Goal: Information Seeking & Learning: Learn about a topic

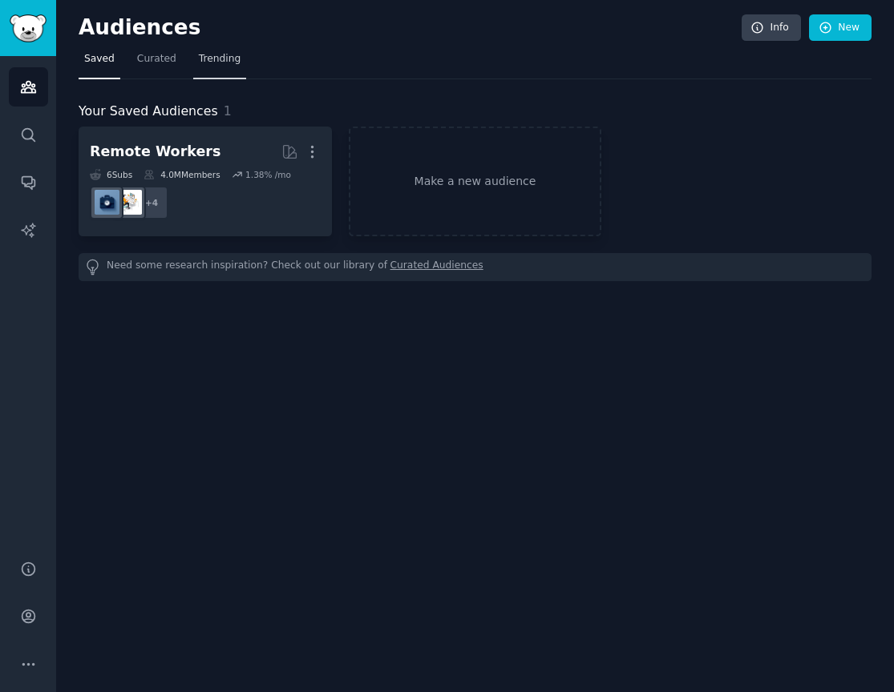
click at [199, 58] on span "Trending" at bounding box center [220, 59] width 42 height 14
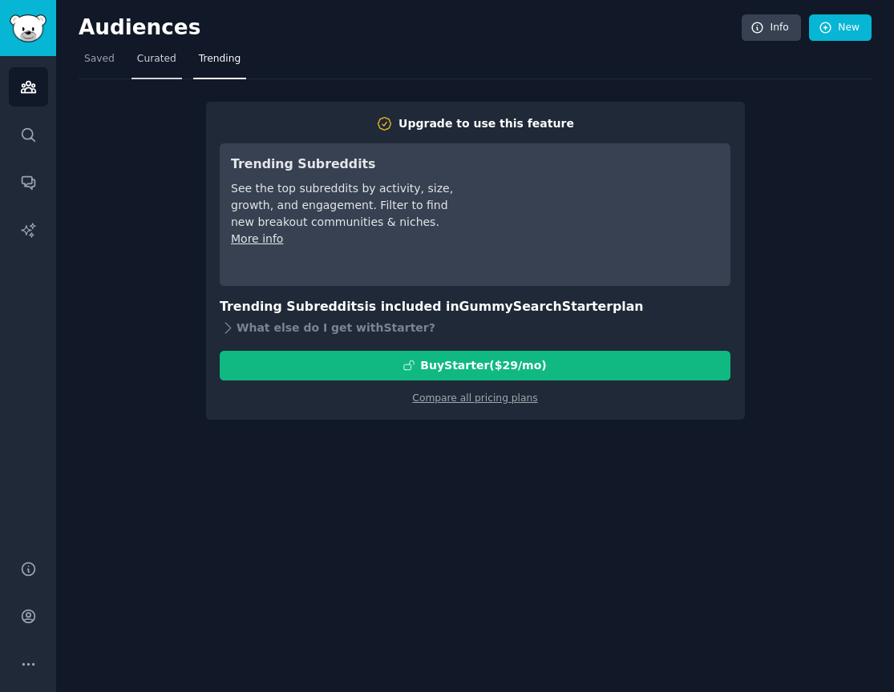
click at [178, 68] on link "Curated" at bounding box center [156, 62] width 50 height 33
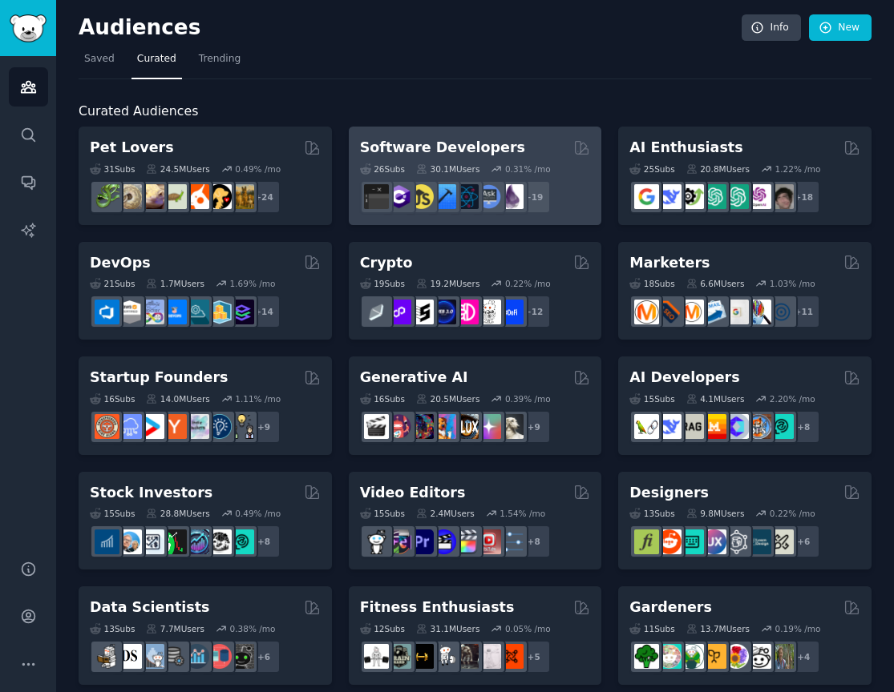
click at [474, 142] on h2 "Software Developers" at bounding box center [442, 148] width 165 height 20
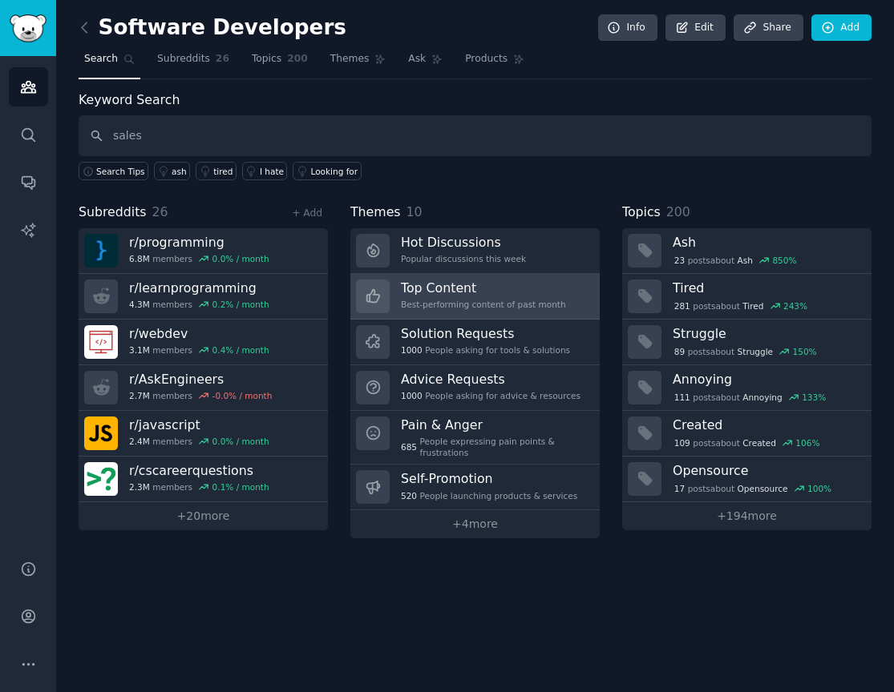
type input "sales"
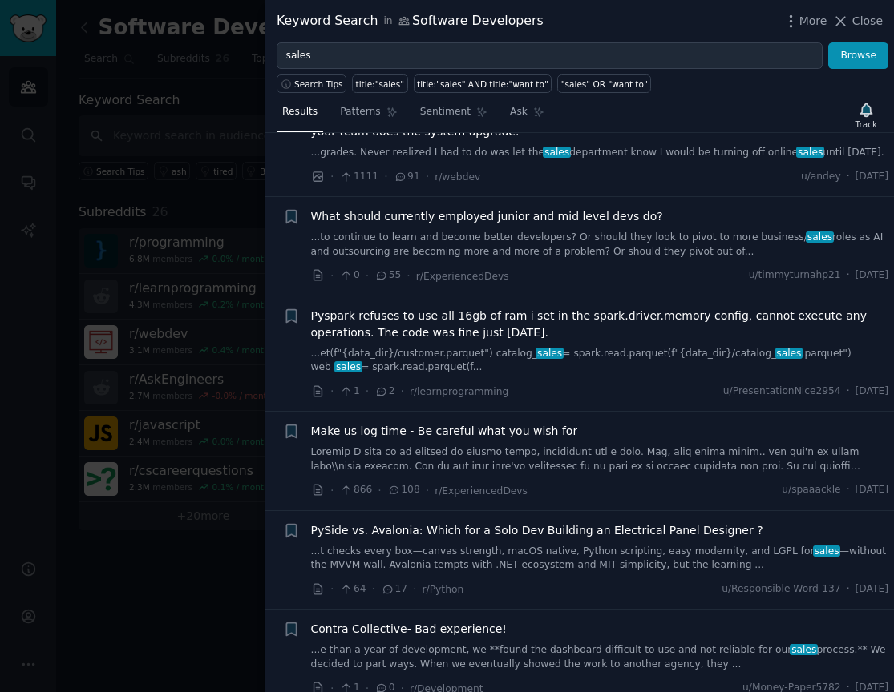
scroll to position [1343, 0]
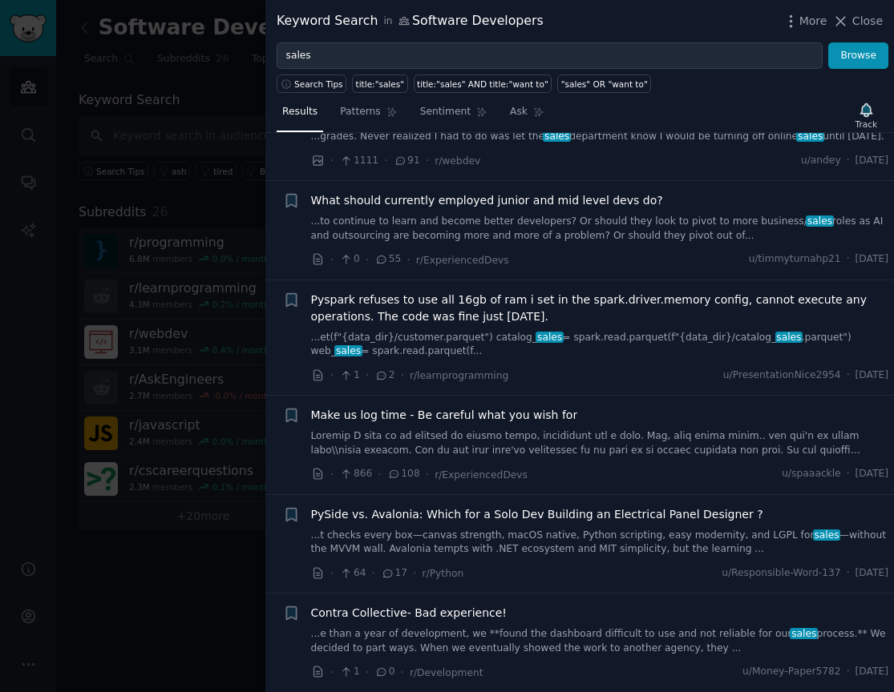
click at [99, 586] on div at bounding box center [447, 346] width 894 height 692
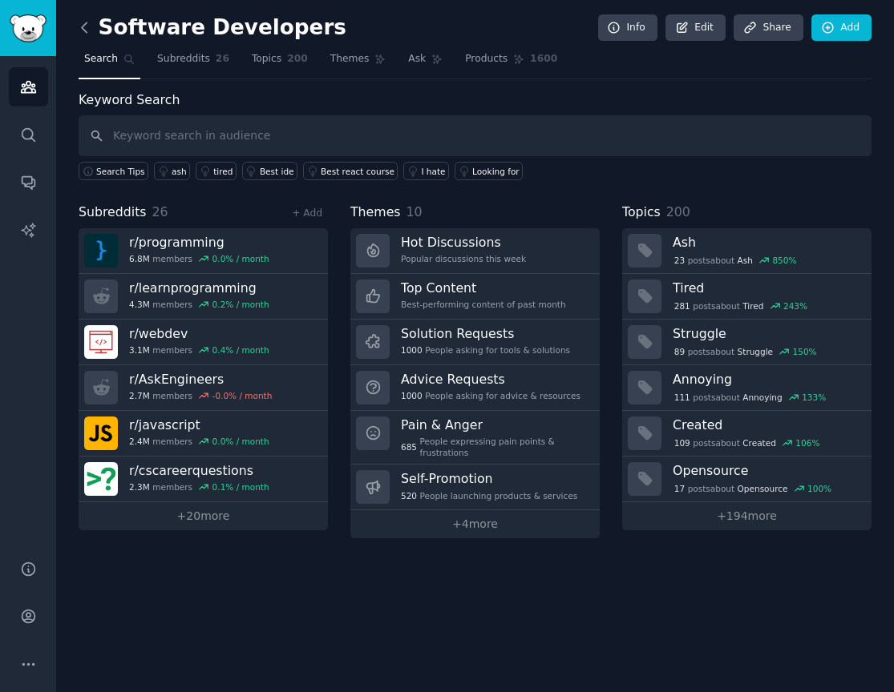
click at [91, 32] on icon at bounding box center [84, 27] width 17 height 17
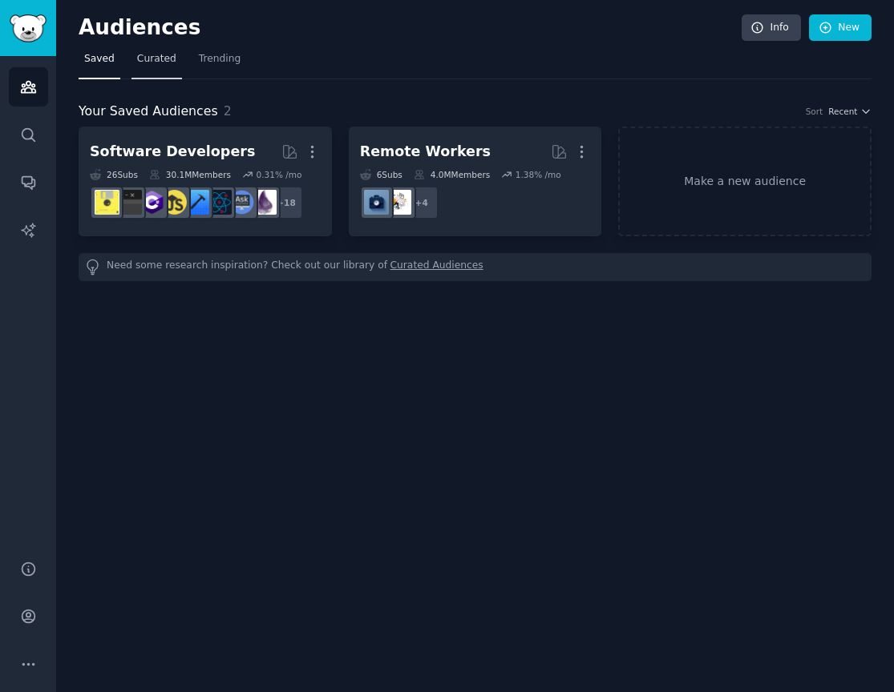
click at [153, 59] on span "Curated" at bounding box center [156, 59] width 39 height 14
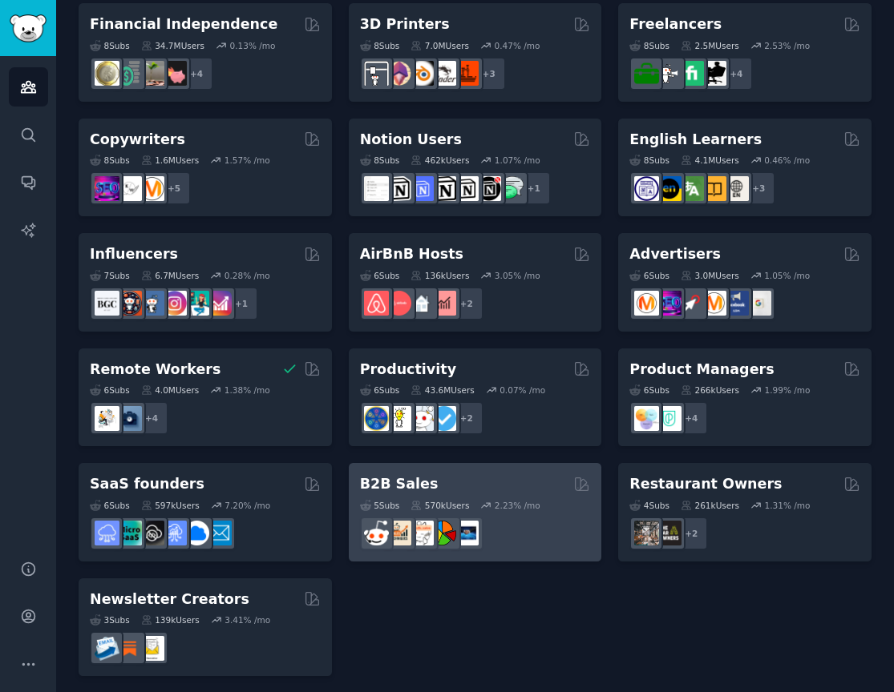
click at [409, 476] on h2 "B2B Sales" at bounding box center [399, 484] width 79 height 20
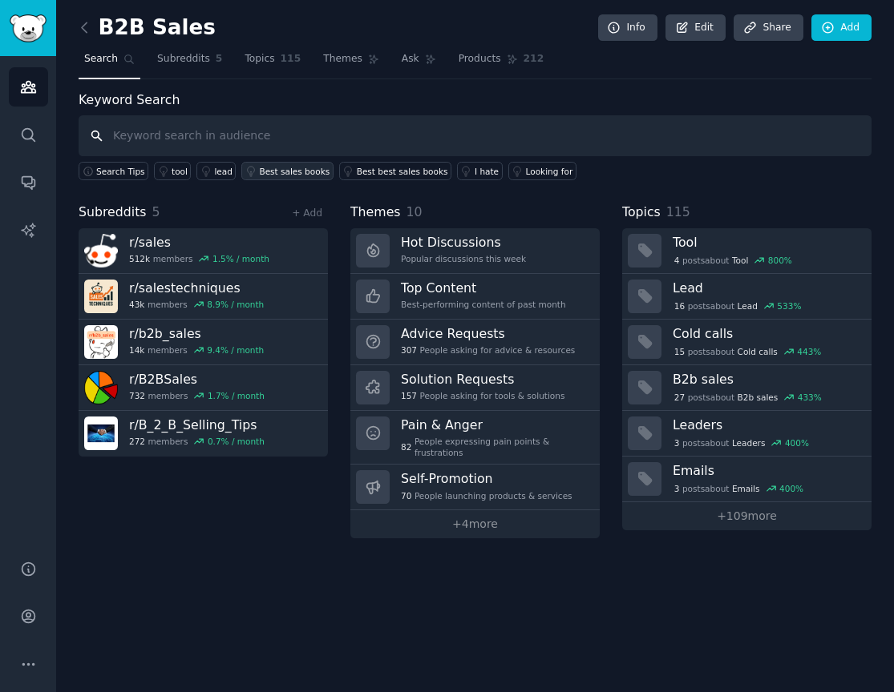
paste input "sales call"
type input "sales call"
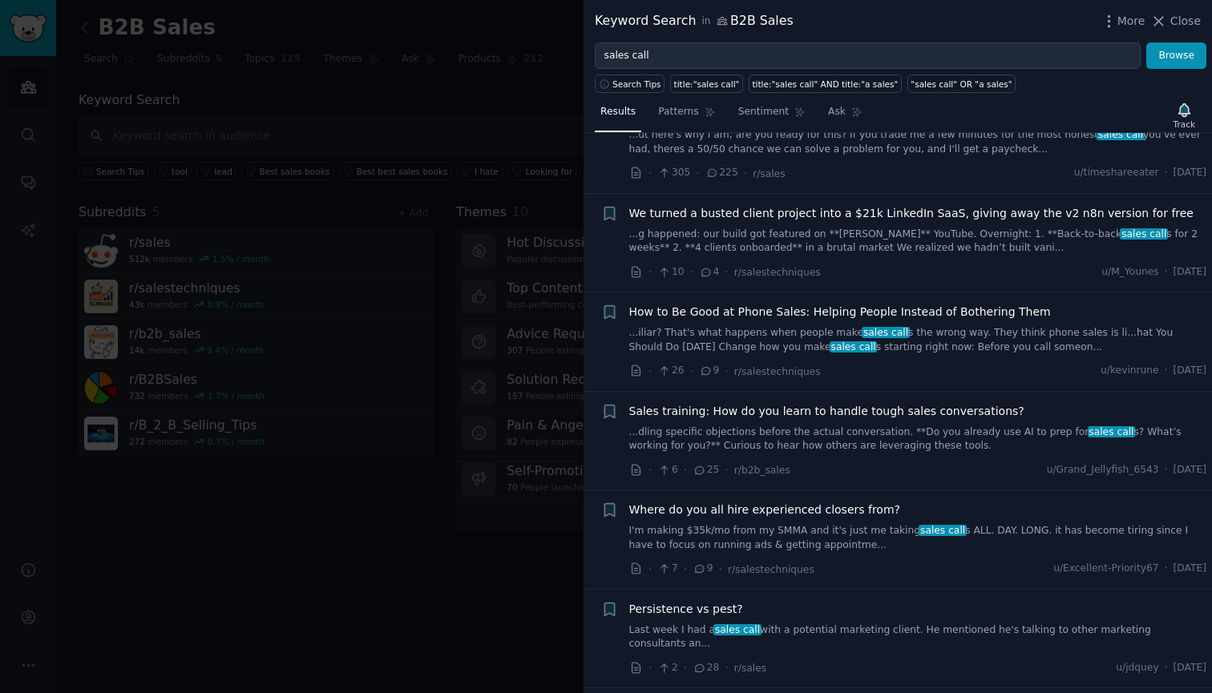
scroll to position [224, 0]
